Goal: Find specific page/section: Find specific page/section

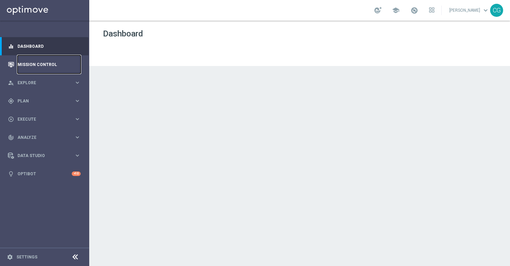
click at [41, 65] on link "Mission Control" at bounding box center [49, 64] width 63 height 18
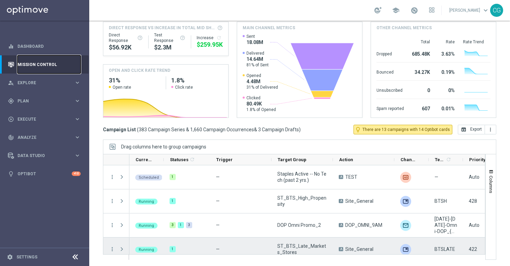
scroll to position [23, 0]
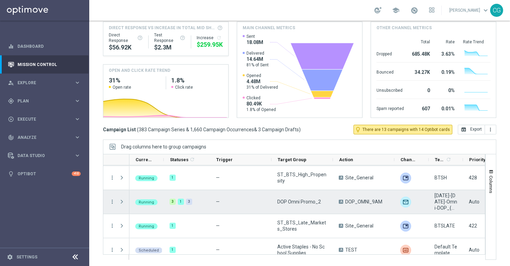
click at [121, 202] on span "Press SPACE to select this row." at bounding box center [122, 201] width 6 height 5
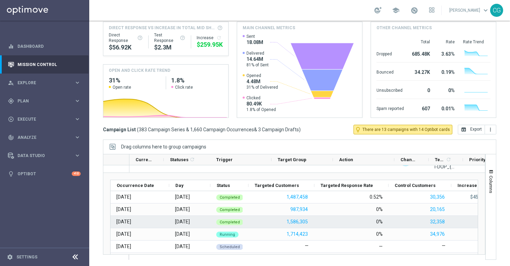
scroll to position [76, 0]
